Goal: Book appointment/travel/reservation

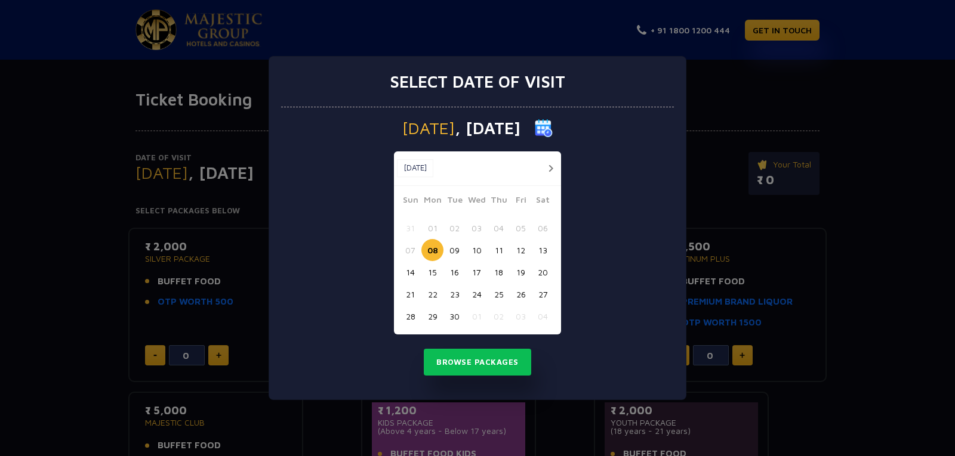
click at [546, 169] on button "button" at bounding box center [550, 168] width 15 height 15
click at [518, 272] on button "17" at bounding box center [521, 272] width 22 height 22
click at [502, 365] on button "Browse Packages" at bounding box center [477, 362] width 107 height 27
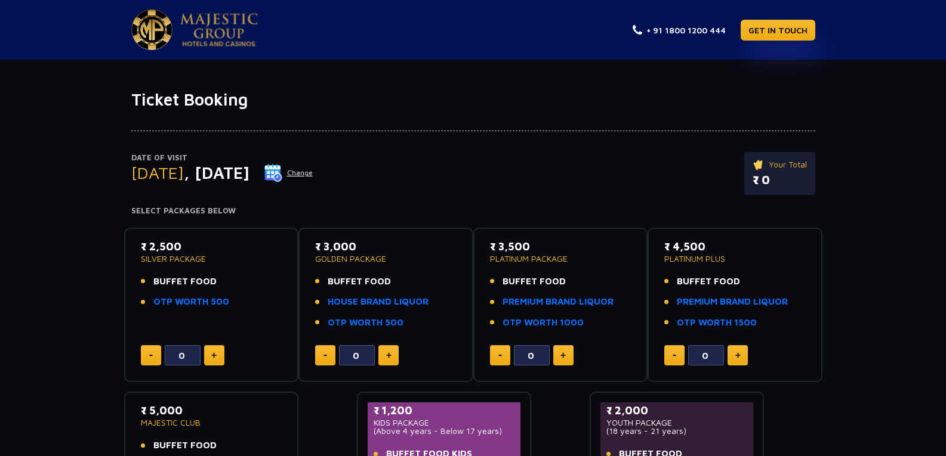
click at [393, 353] on button at bounding box center [388, 356] width 20 height 20
click at [392, 353] on button at bounding box center [388, 356] width 20 height 20
click at [390, 353] on img at bounding box center [388, 356] width 5 height 6
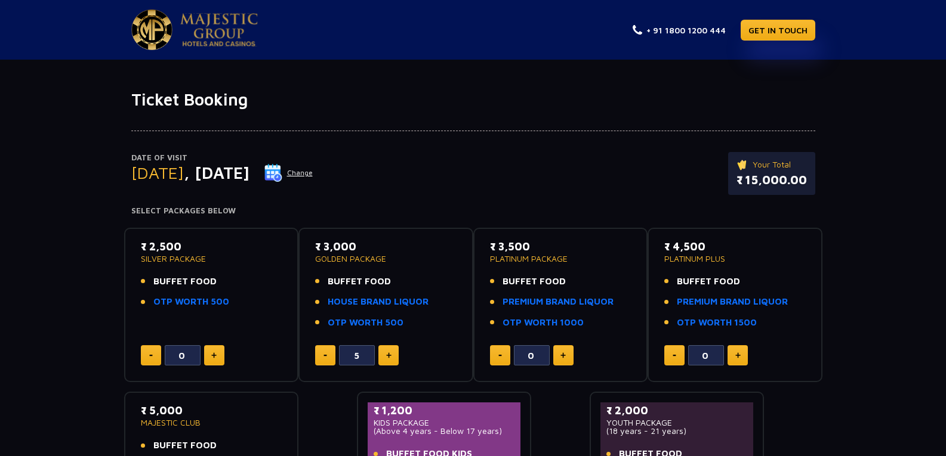
click at [390, 353] on img at bounding box center [388, 356] width 5 height 6
type input "7"
